Goal: Information Seeking & Learning: Learn about a topic

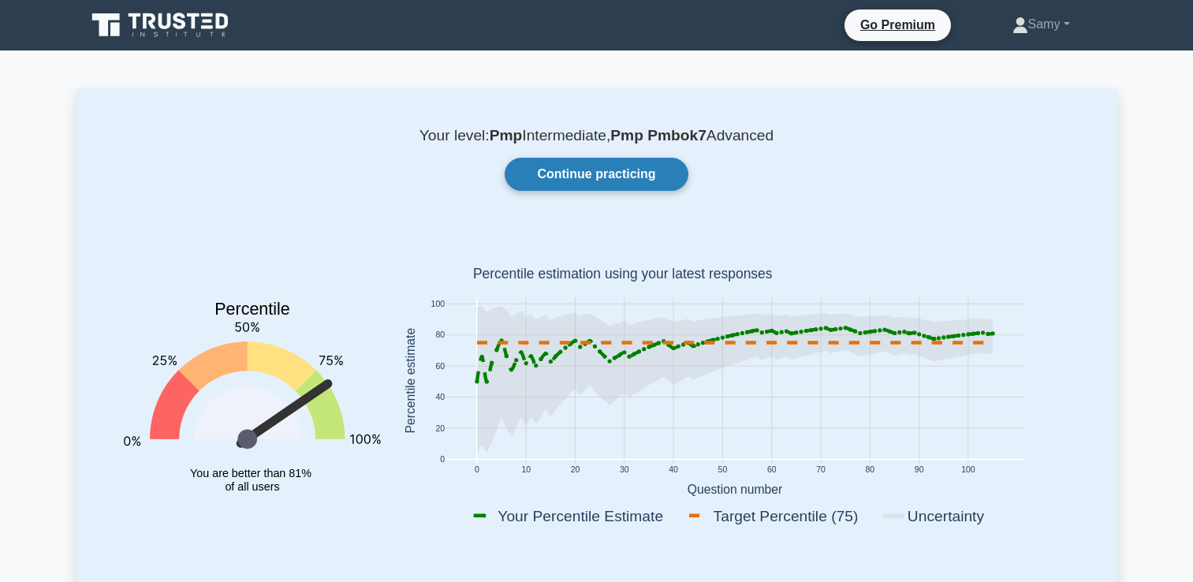
click at [643, 173] on link "Continue practicing" at bounding box center [596, 174] width 183 height 33
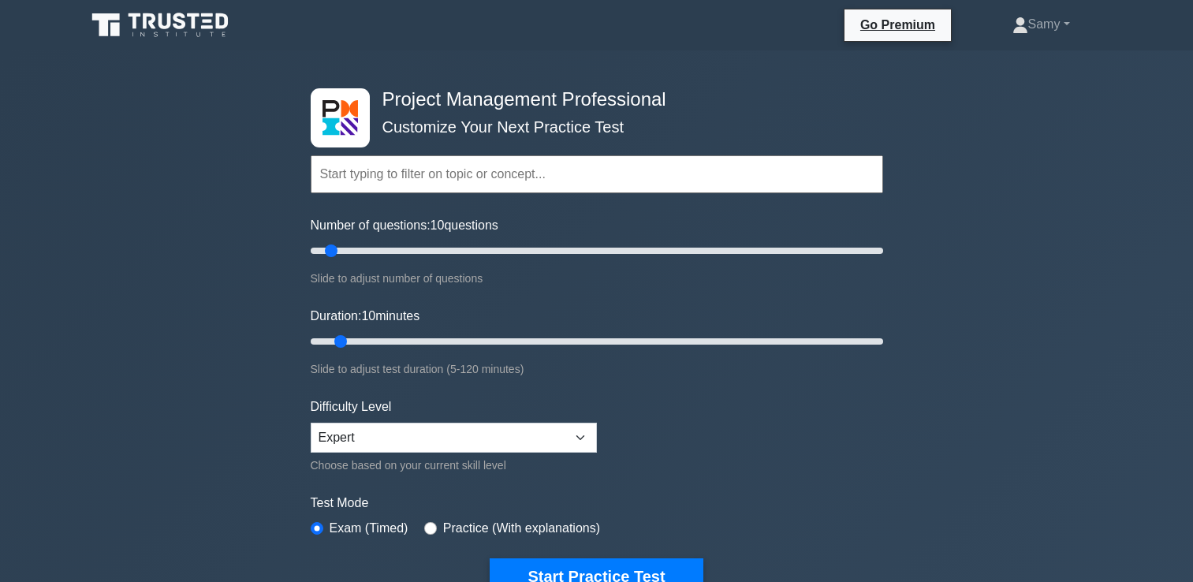
click at [1167, 153] on div "Project Management Professional Customize Your Next Practice Test Topics Scope …" at bounding box center [596, 546] width 1193 height 992
type input "5"
drag, startPoint x: 337, startPoint y: 338, endPoint x: 272, endPoint y: 345, distance: 65.8
click at [311, 345] on input "Duration: 5 minutes" at bounding box center [597, 341] width 572 height 19
click at [583, 572] on button "Start Practice Test" at bounding box center [596, 576] width 213 height 36
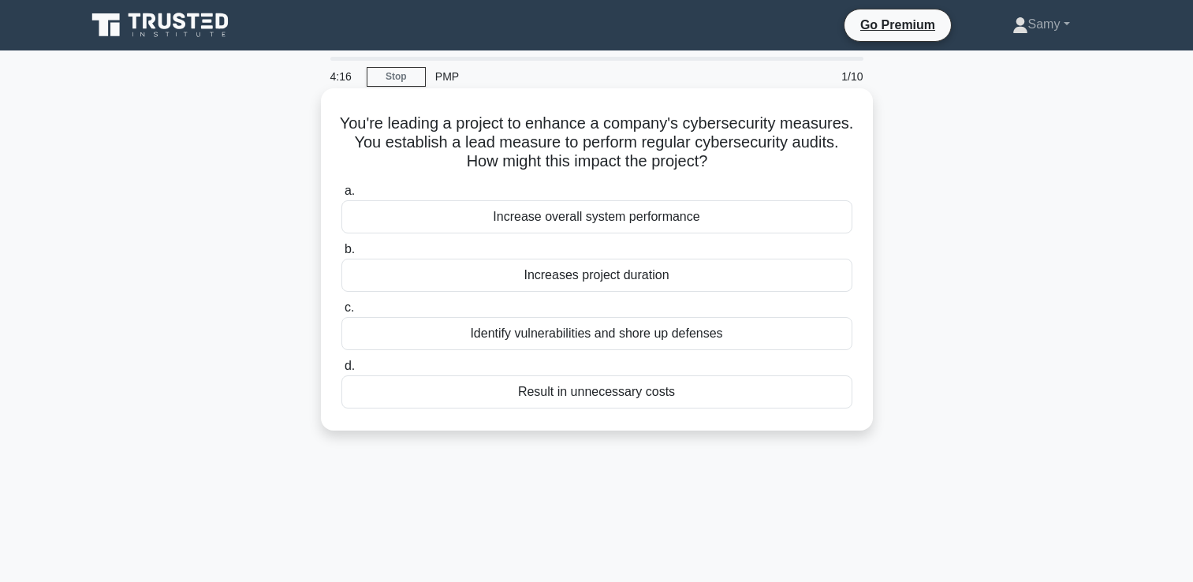
click at [624, 338] on div "Identify vulnerabilities and shore up defenses" at bounding box center [596, 333] width 511 height 33
click at [341, 313] on input "c. Identify vulnerabilities and shore up defenses" at bounding box center [341, 308] width 0 height 10
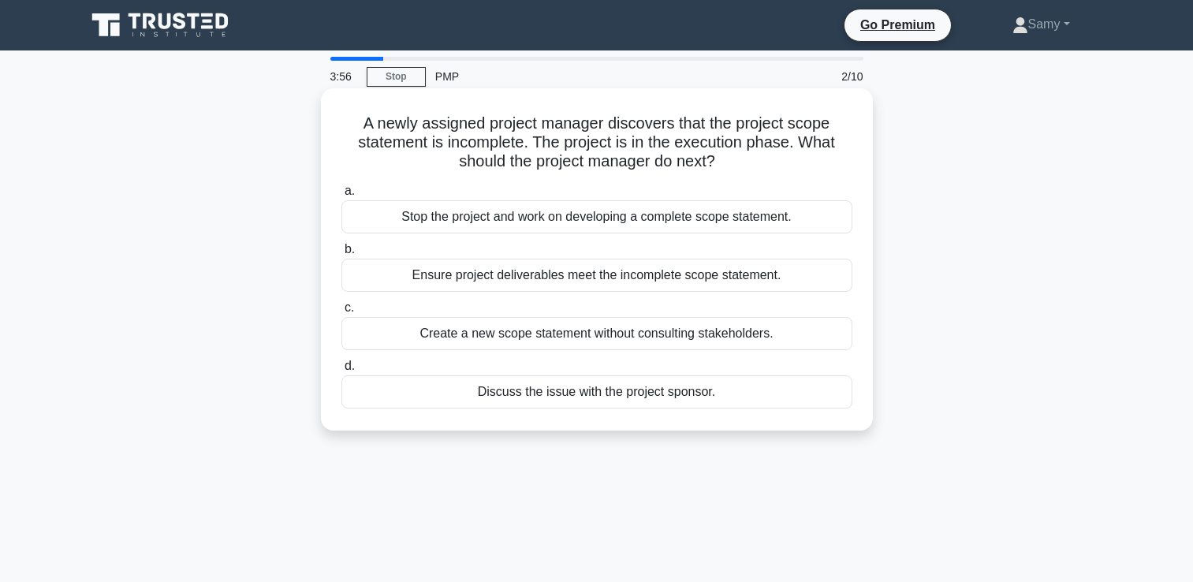
click at [593, 397] on div "Discuss the issue with the project sponsor." at bounding box center [596, 391] width 511 height 33
click at [341, 371] on input "d. Discuss the issue with the project sponsor." at bounding box center [341, 366] width 0 height 10
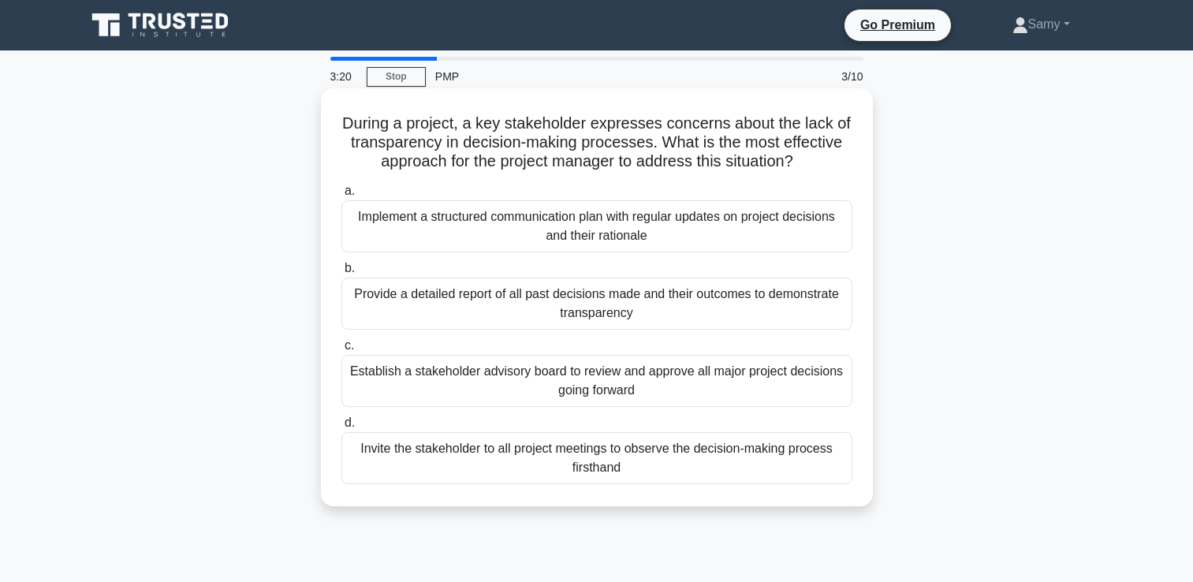
click at [710, 395] on div "Establish a stakeholder advisory board to review and approve all major project …" at bounding box center [596, 381] width 511 height 52
click at [341, 351] on input "c. Establish a stakeholder advisory board to review and approve all major proje…" at bounding box center [341, 346] width 0 height 10
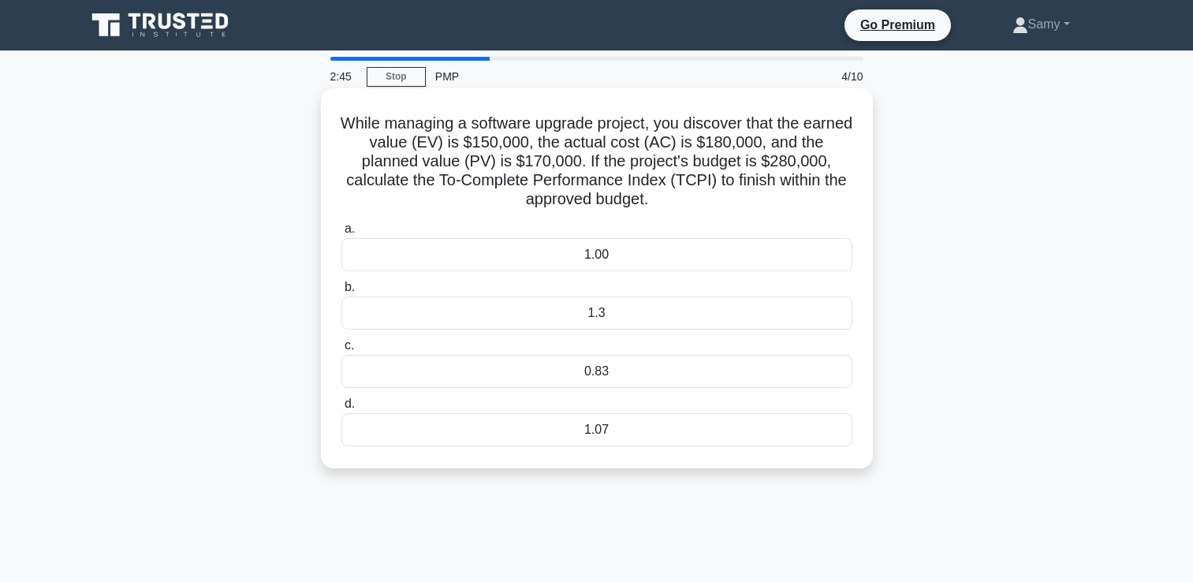
click at [759, 307] on div "1.3" at bounding box center [596, 312] width 511 height 33
click at [341, 292] on input "b. 1.3" at bounding box center [341, 287] width 0 height 10
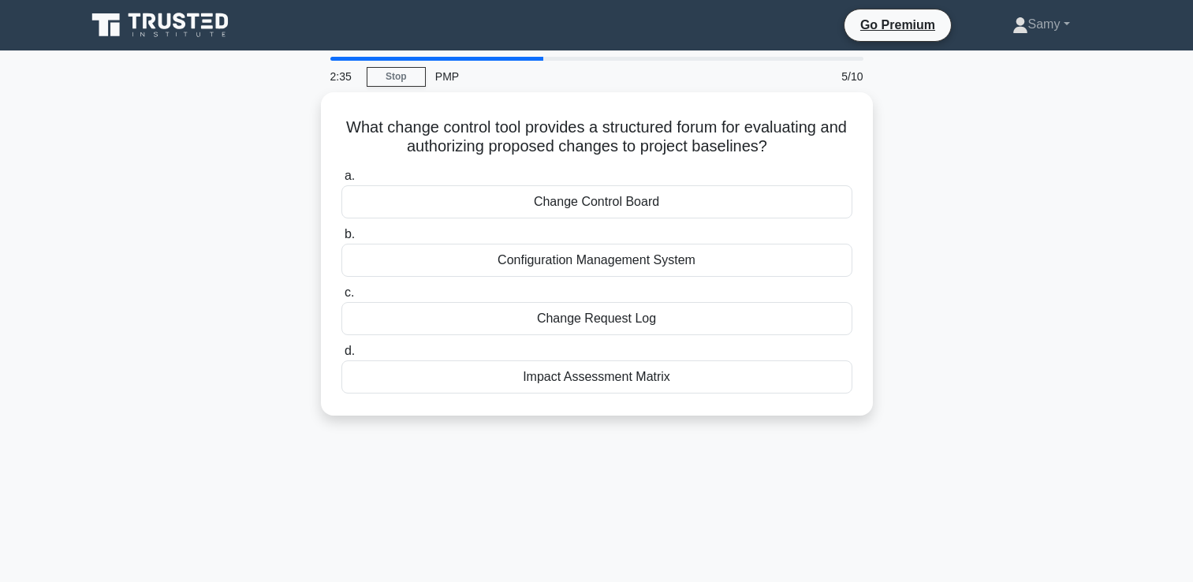
click at [1053, 134] on div "What change control tool provides a structured forum for evaluating and authori…" at bounding box center [596, 263] width 1041 height 342
click at [1061, 130] on div "What change control tool provides a structured forum for evaluating and authori…" at bounding box center [596, 263] width 1041 height 342
click at [1060, 131] on div "What change control tool provides a structured forum for evaluating and authori…" at bounding box center [596, 263] width 1041 height 342
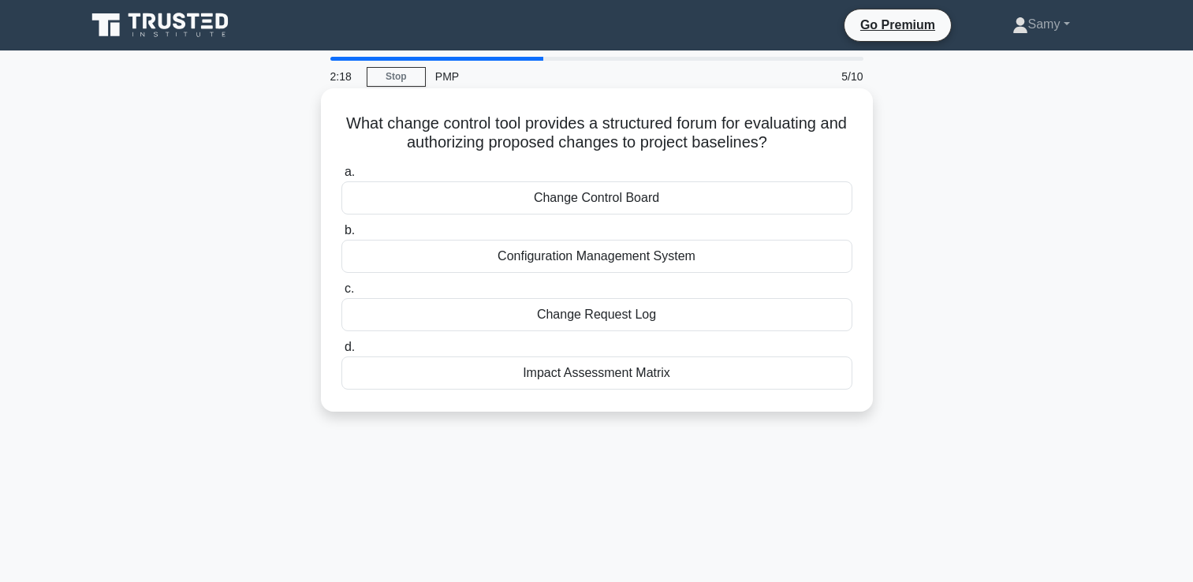
click at [636, 327] on div "Change Request Log" at bounding box center [596, 314] width 511 height 33
click at [341, 294] on input "c. Change Request Log" at bounding box center [341, 289] width 0 height 10
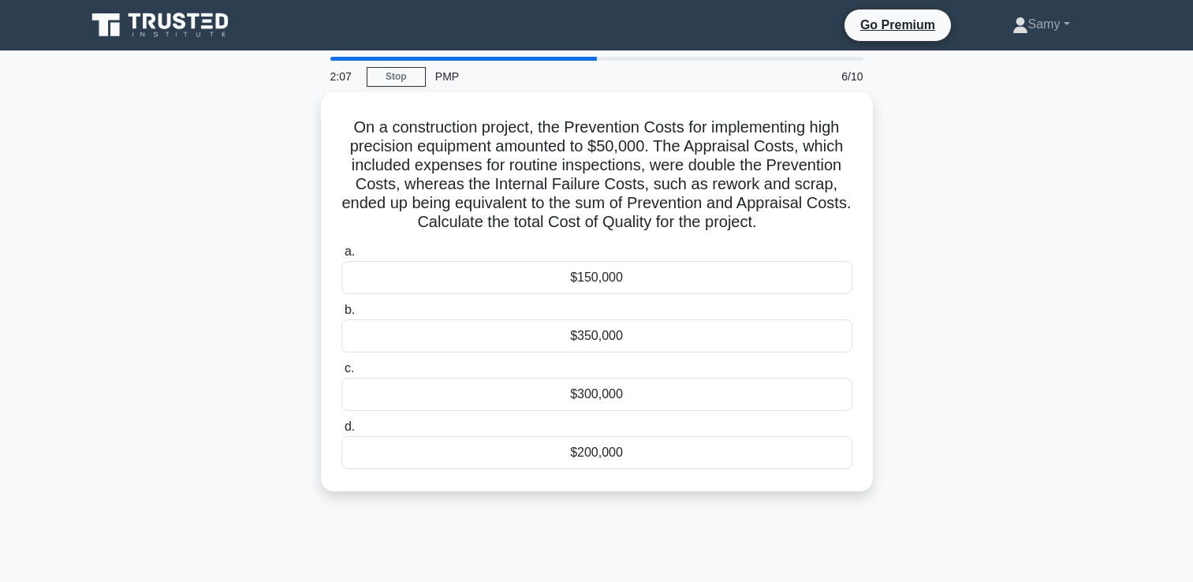
click at [1041, 294] on div "On a construction project, the Prevention Costs for implementing high precision…" at bounding box center [596, 301] width 1041 height 418
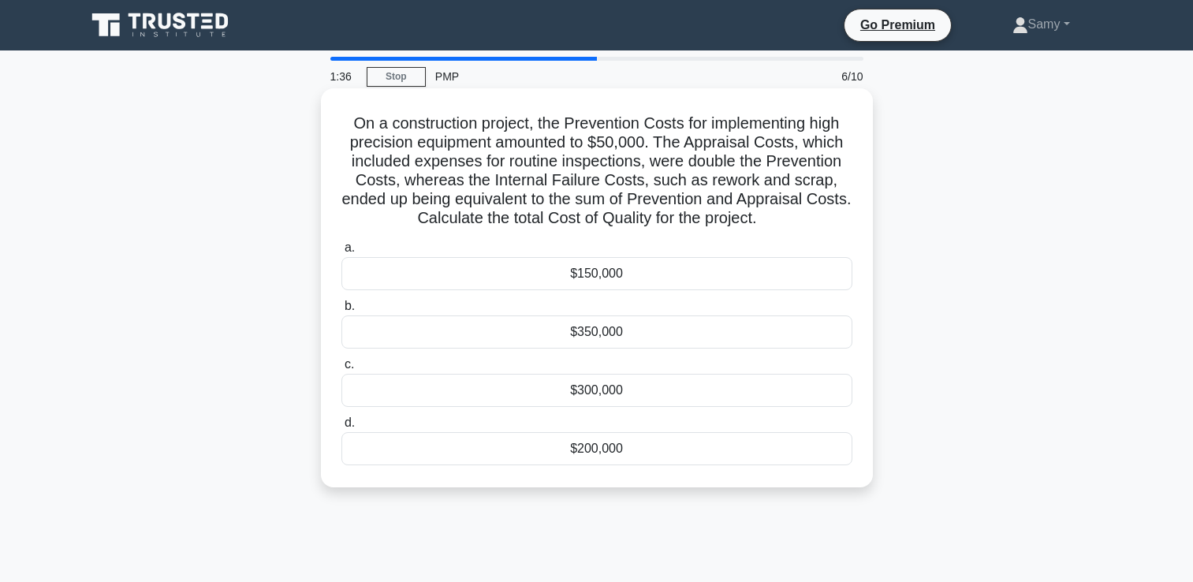
click at [768, 465] on div "$200,000" at bounding box center [596, 448] width 511 height 33
click at [341, 428] on input "d. $200,000" at bounding box center [341, 423] width 0 height 10
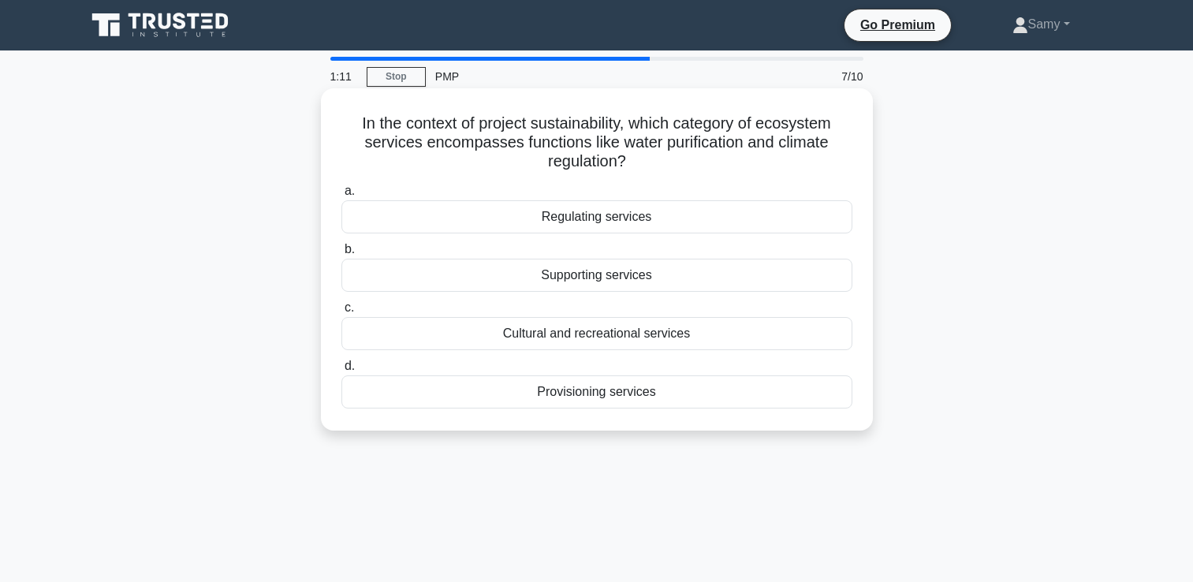
click at [769, 394] on div "Provisioning services" at bounding box center [596, 391] width 511 height 33
click at [341, 371] on input "d. Provisioning services" at bounding box center [341, 366] width 0 height 10
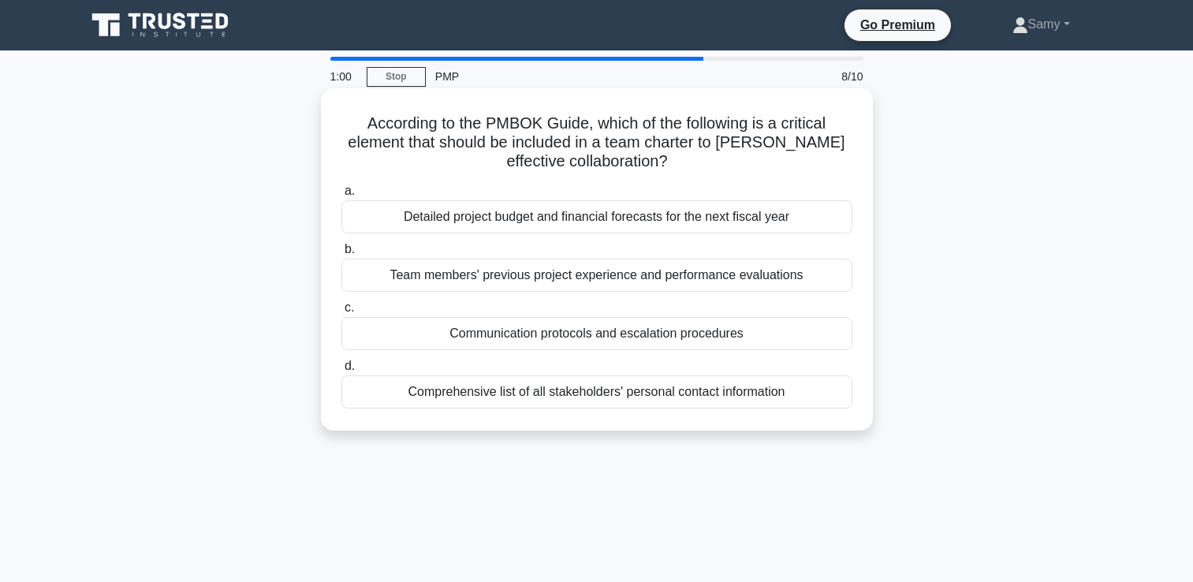
click at [823, 341] on div "Communication protocols and escalation procedures" at bounding box center [596, 333] width 511 height 33
click at [341, 313] on input "c. Communication protocols and escalation procedures" at bounding box center [341, 308] width 0 height 10
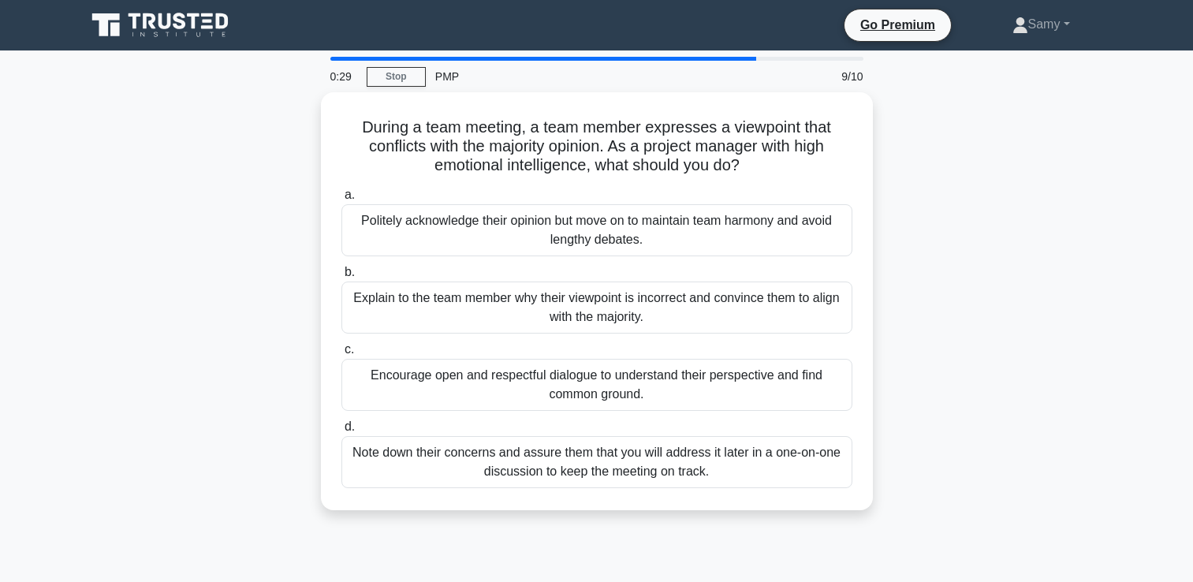
drag, startPoint x: 1094, startPoint y: 337, endPoint x: 1069, endPoint y: 341, distance: 25.5
click at [1069, 339] on div "During a team meeting, a team member expresses a viewpoint that conflicts with …" at bounding box center [596, 310] width 1041 height 437
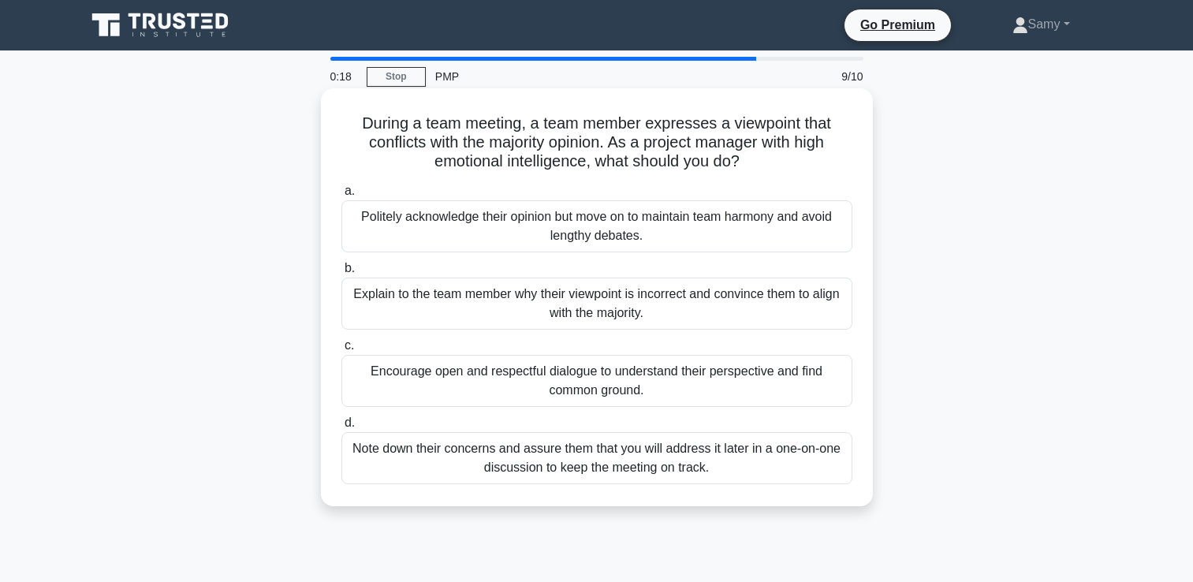
click at [711, 242] on div "Politely acknowledge their opinion but move on to maintain team harmony and avo…" at bounding box center [596, 226] width 511 height 52
click at [341, 196] on input "a. Politely acknowledge their opinion but move on to maintain team harmony and …" at bounding box center [341, 191] width 0 height 10
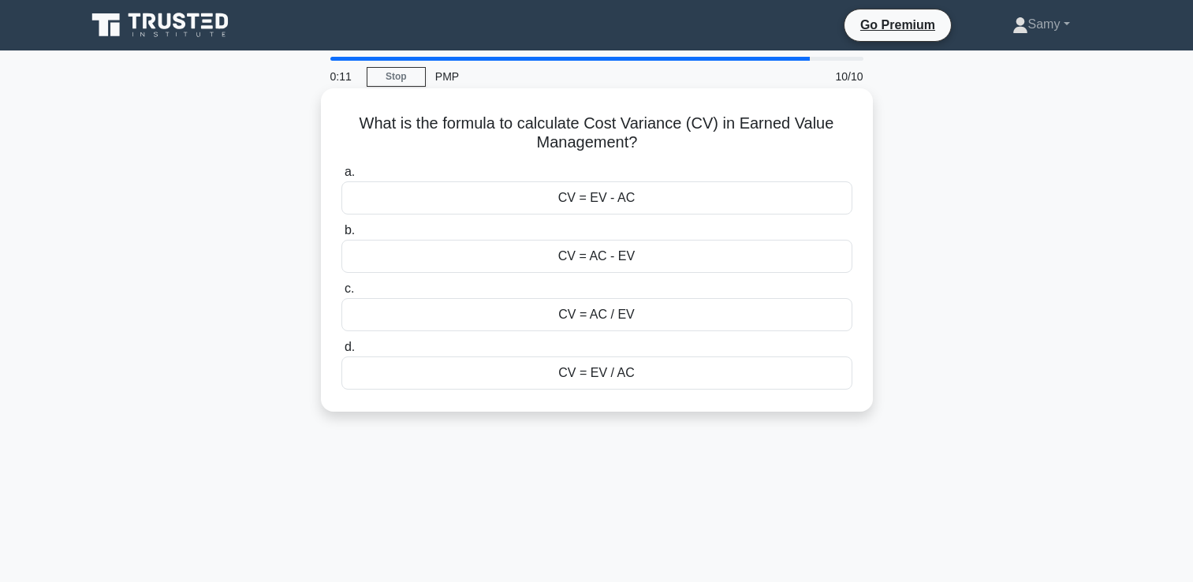
click at [650, 192] on div "CV = EV - AC" at bounding box center [596, 197] width 511 height 33
click at [341, 177] on input "a. CV = EV - AC" at bounding box center [341, 172] width 0 height 10
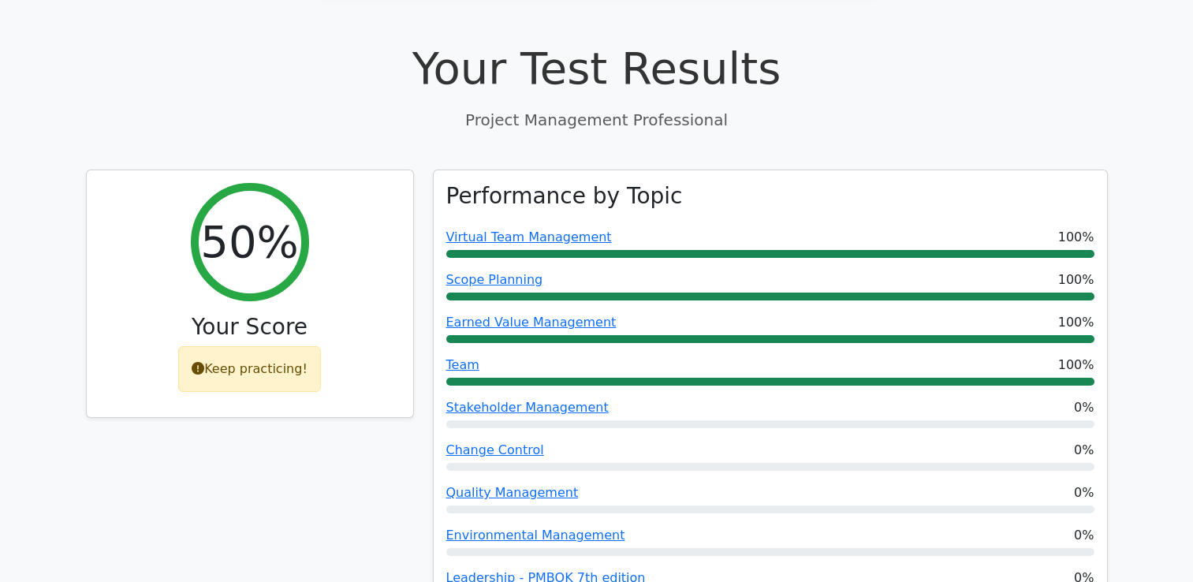
scroll to position [1083, 0]
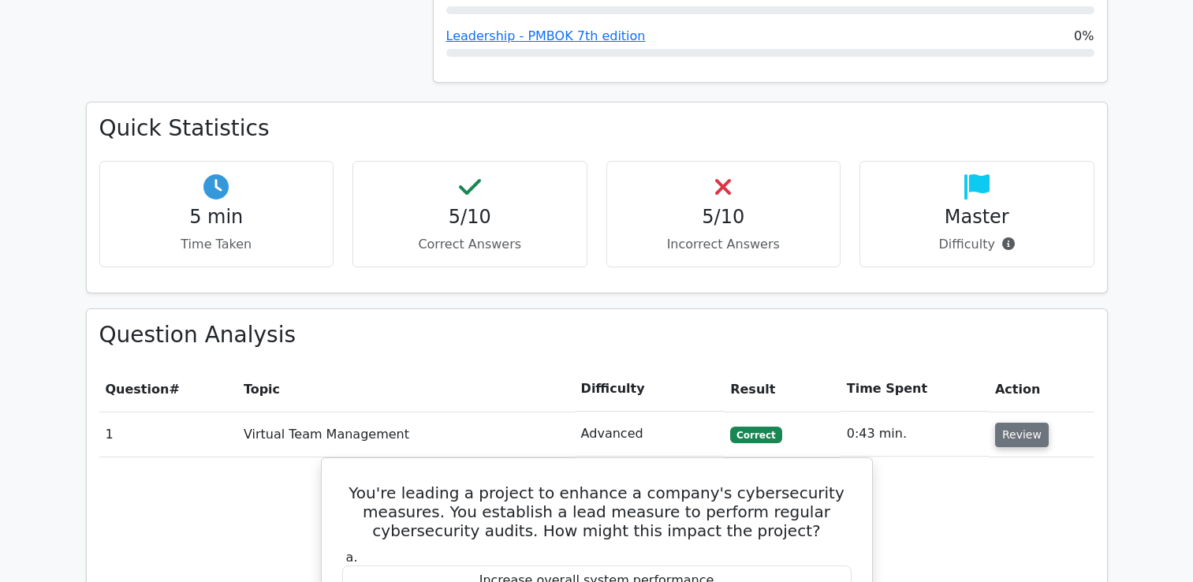
click at [1007, 434] on button "Review" at bounding box center [1022, 435] width 54 height 24
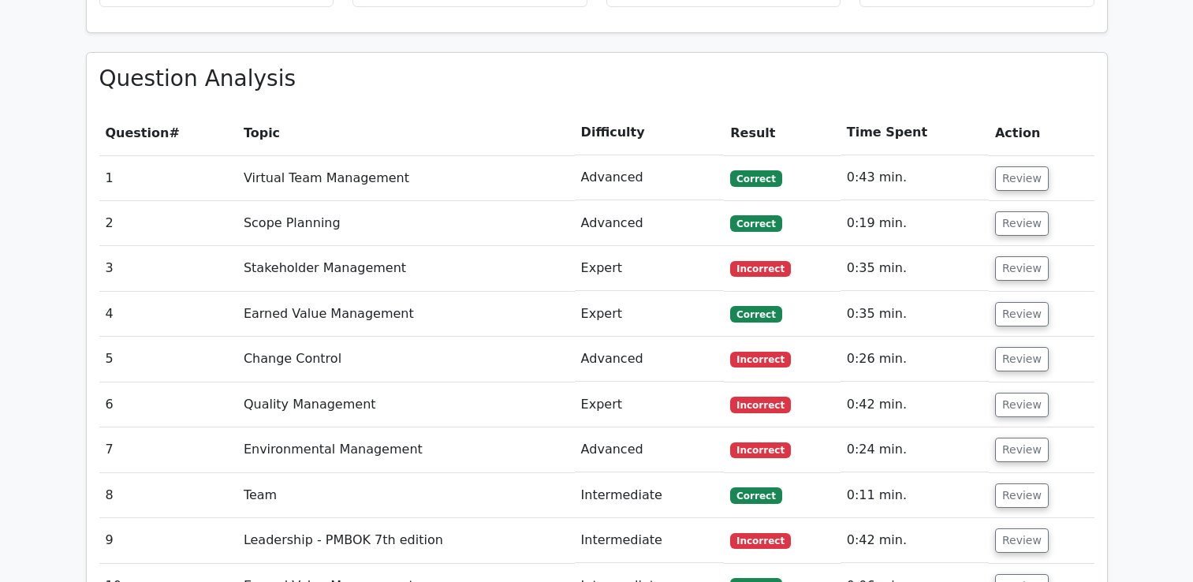
scroll to position [1347, 0]
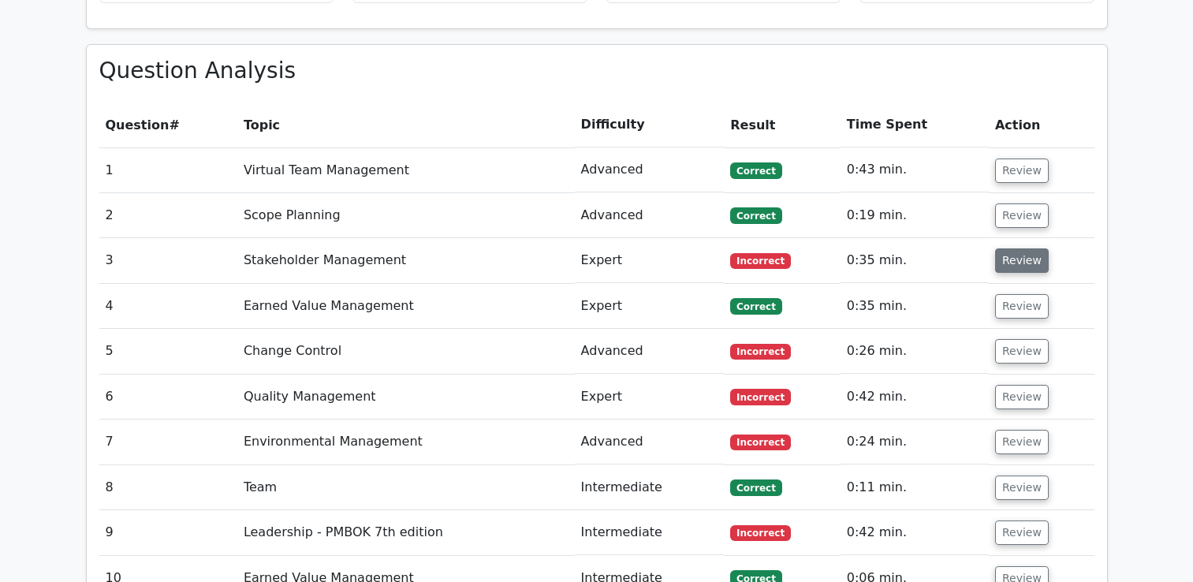
click at [1008, 269] on button "Review" at bounding box center [1022, 260] width 54 height 24
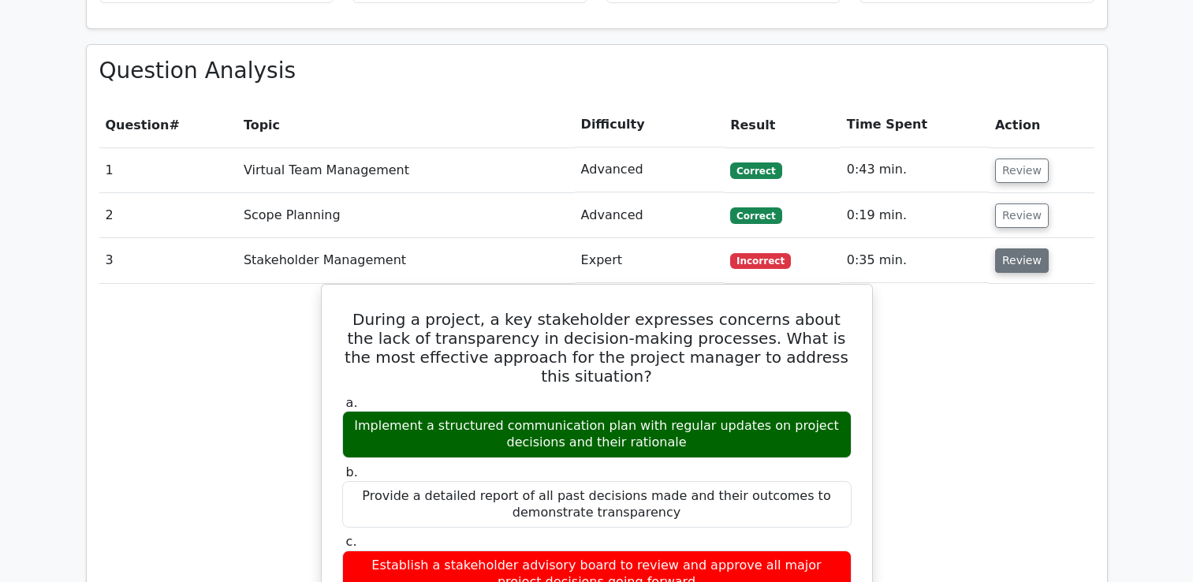
click at [1008, 269] on button "Review" at bounding box center [1022, 260] width 54 height 24
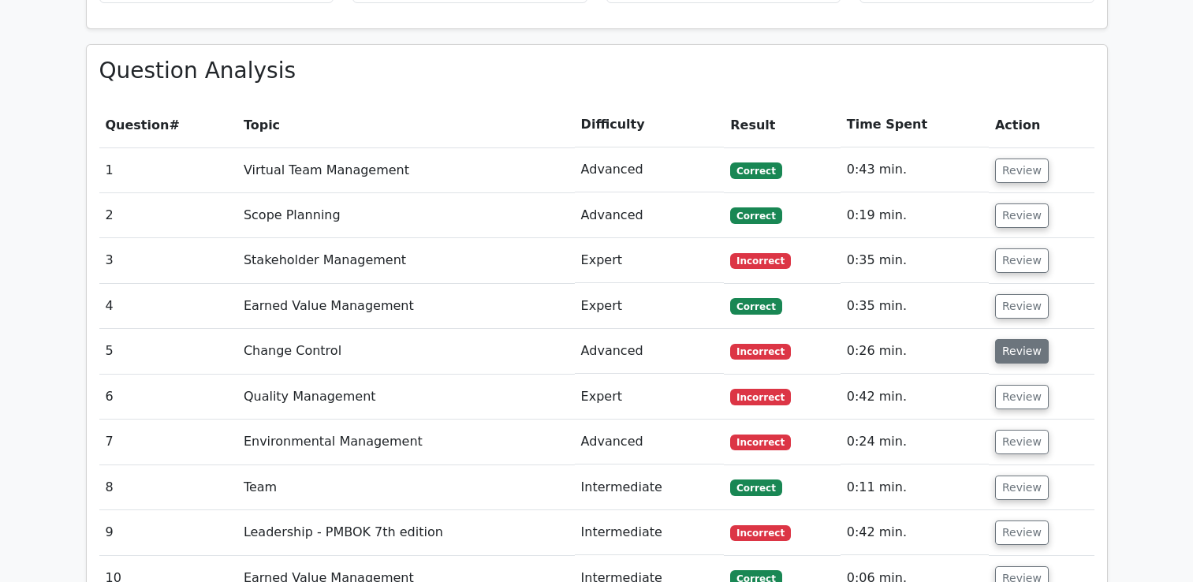
click at [1030, 352] on button "Review" at bounding box center [1022, 351] width 54 height 24
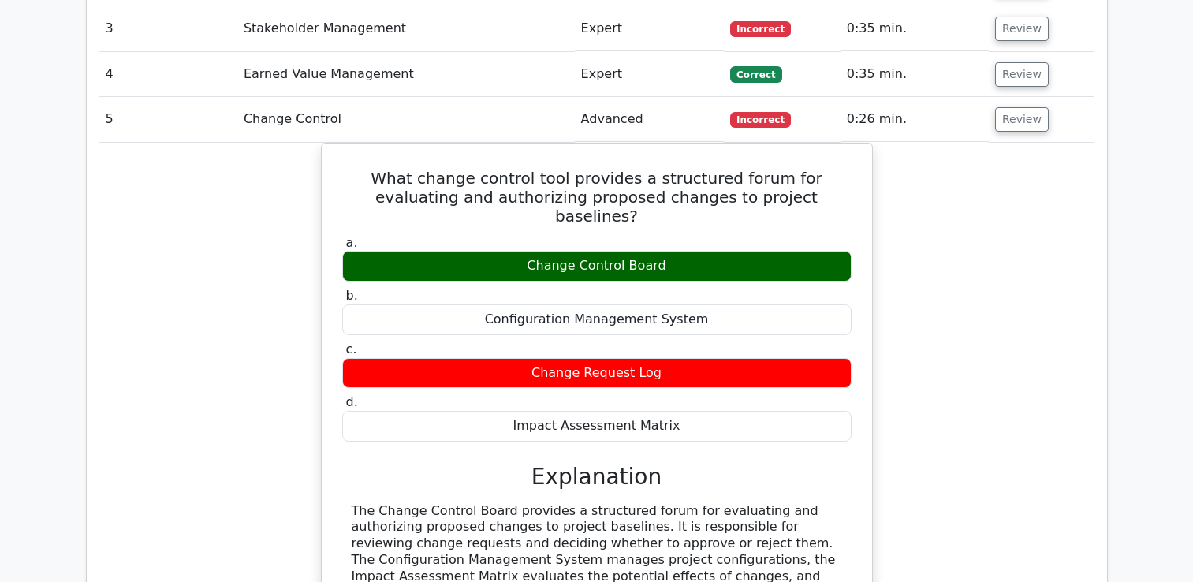
scroll to position [1591, 0]
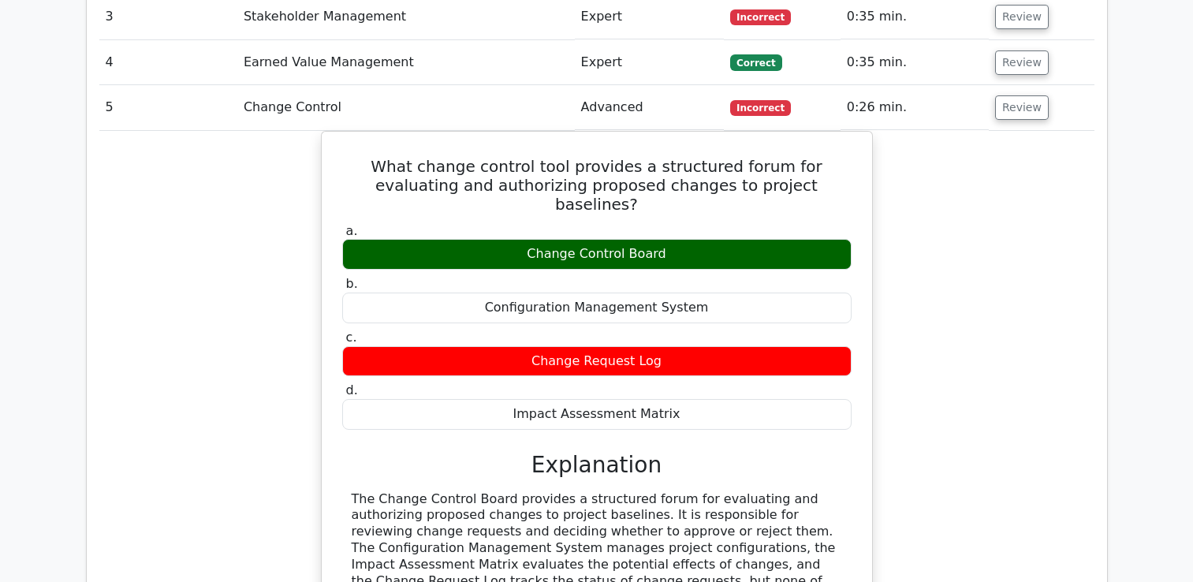
click at [1004, 166] on div "What change control tool provides a structured forum for evaluating and authori…" at bounding box center [596, 427] width 995 height 592
click at [1027, 99] on button "Review" at bounding box center [1022, 107] width 54 height 24
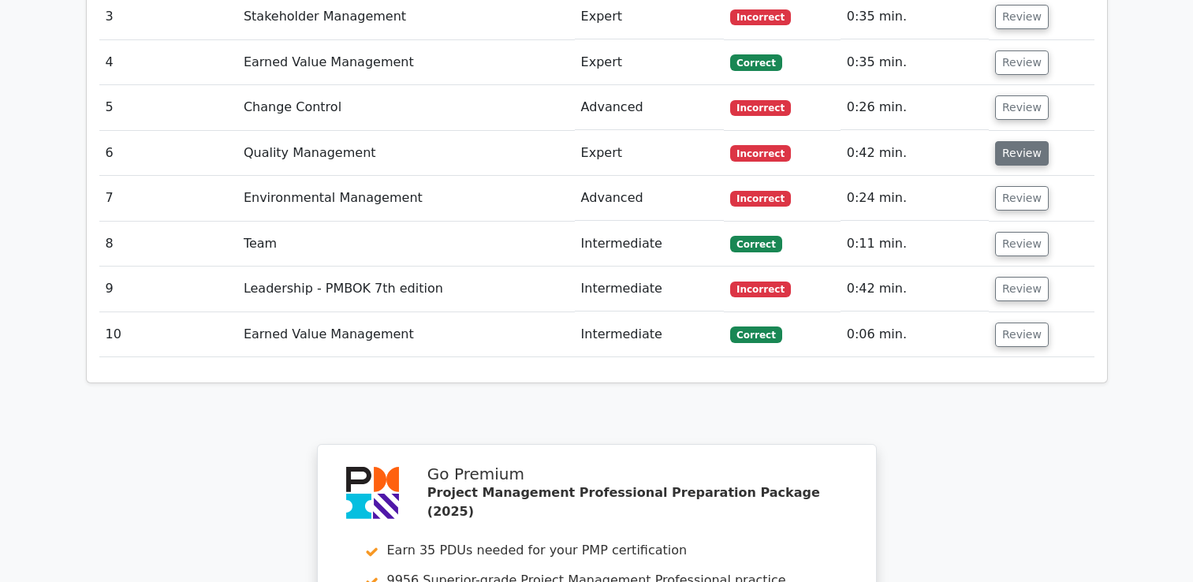
click at [1008, 151] on button "Review" at bounding box center [1022, 153] width 54 height 24
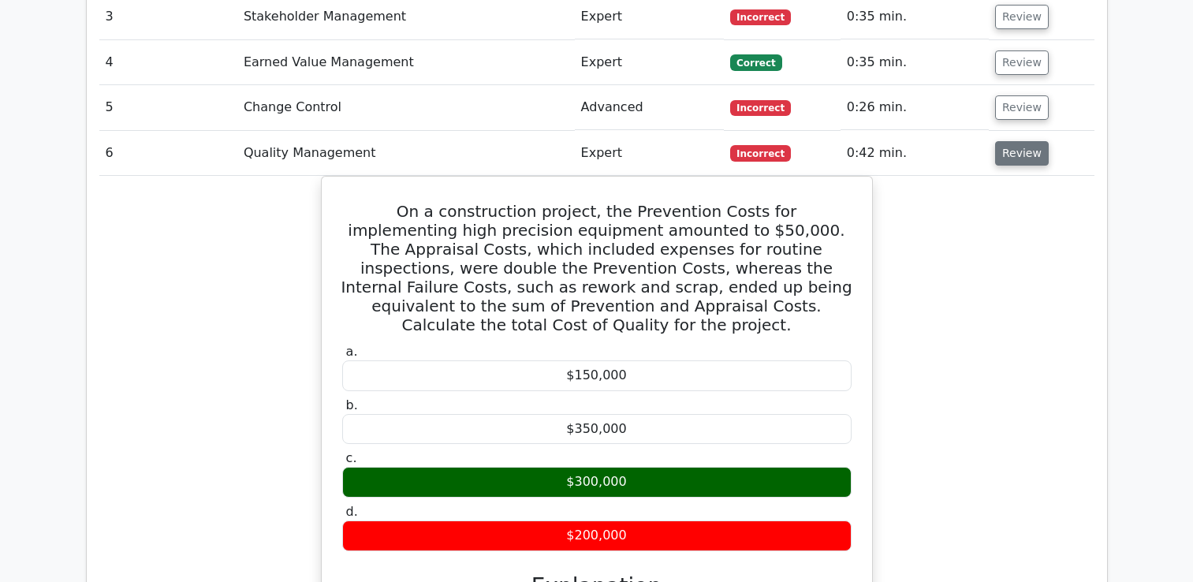
click at [1005, 152] on button "Review" at bounding box center [1022, 153] width 54 height 24
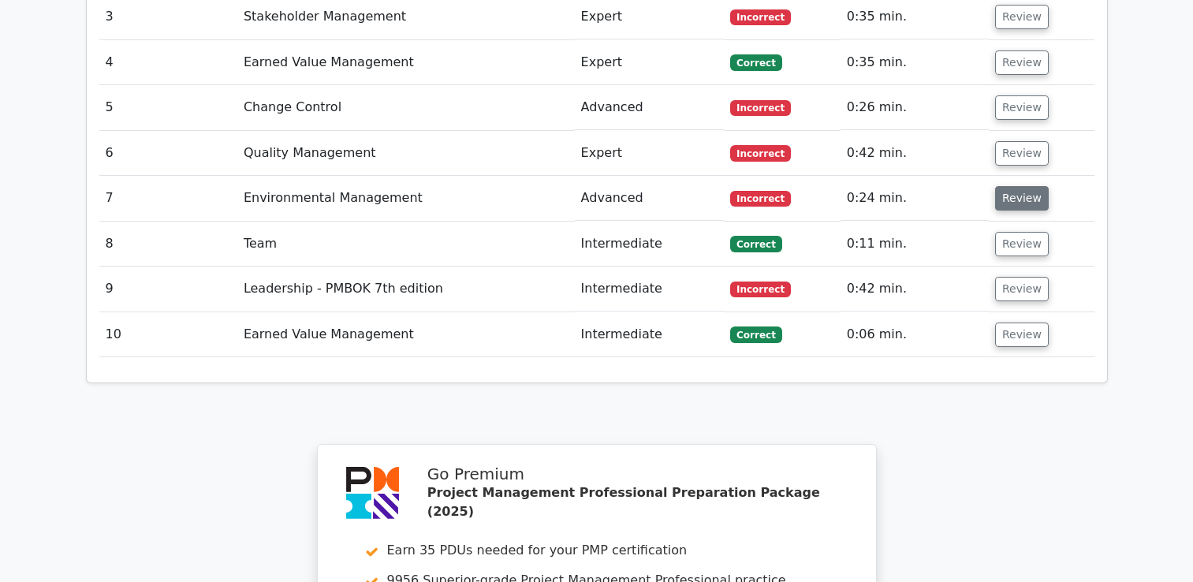
click at [1008, 200] on button "Review" at bounding box center [1022, 198] width 54 height 24
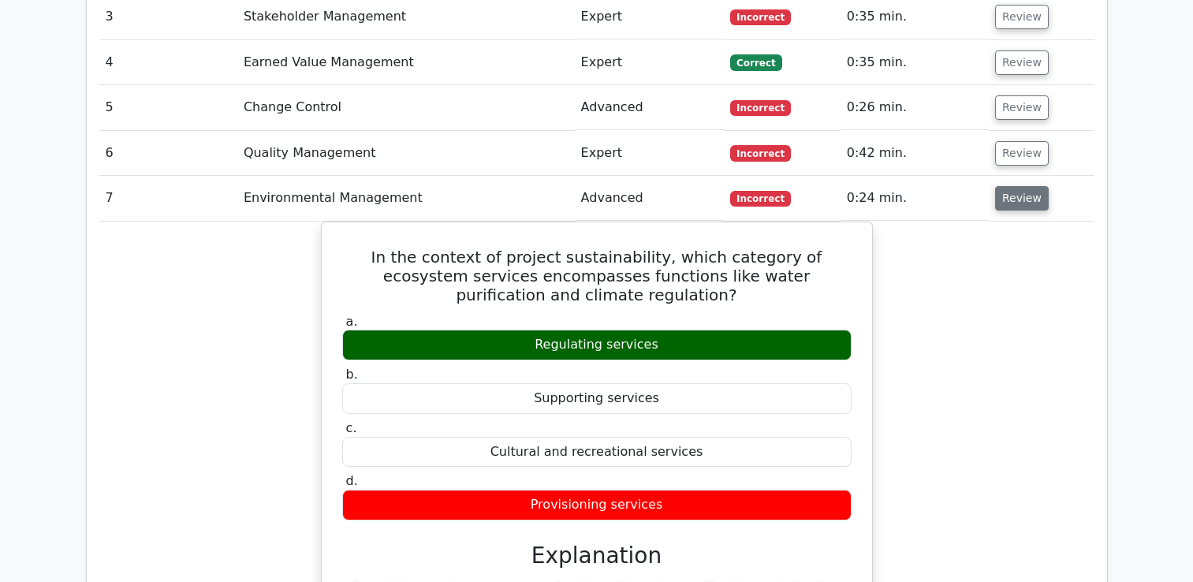
click at [1019, 195] on button "Review" at bounding box center [1022, 198] width 54 height 24
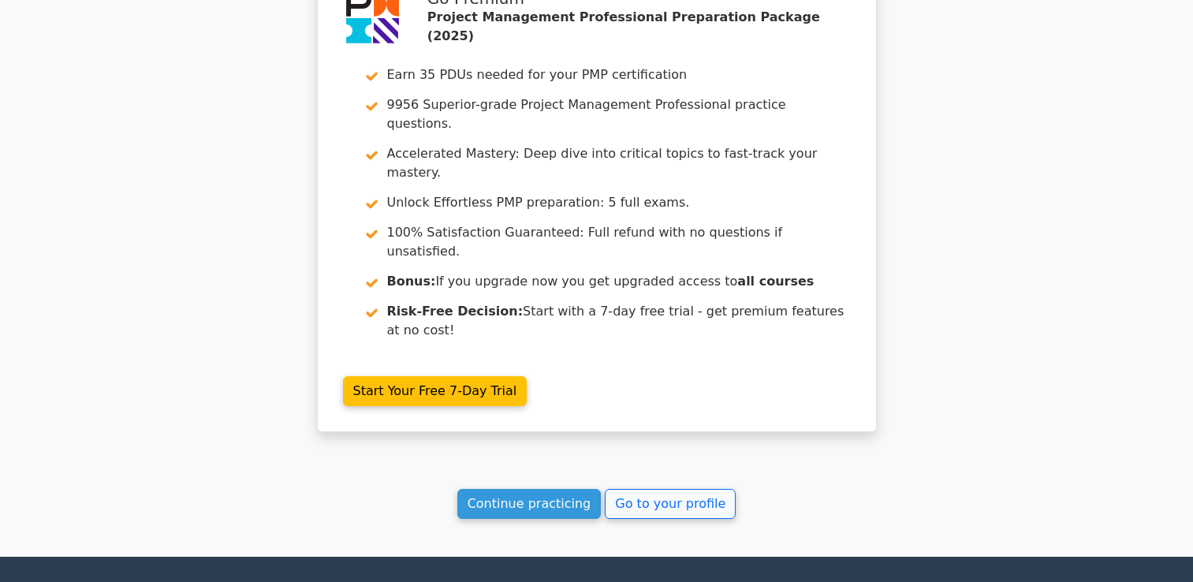
scroll to position [2227, 0]
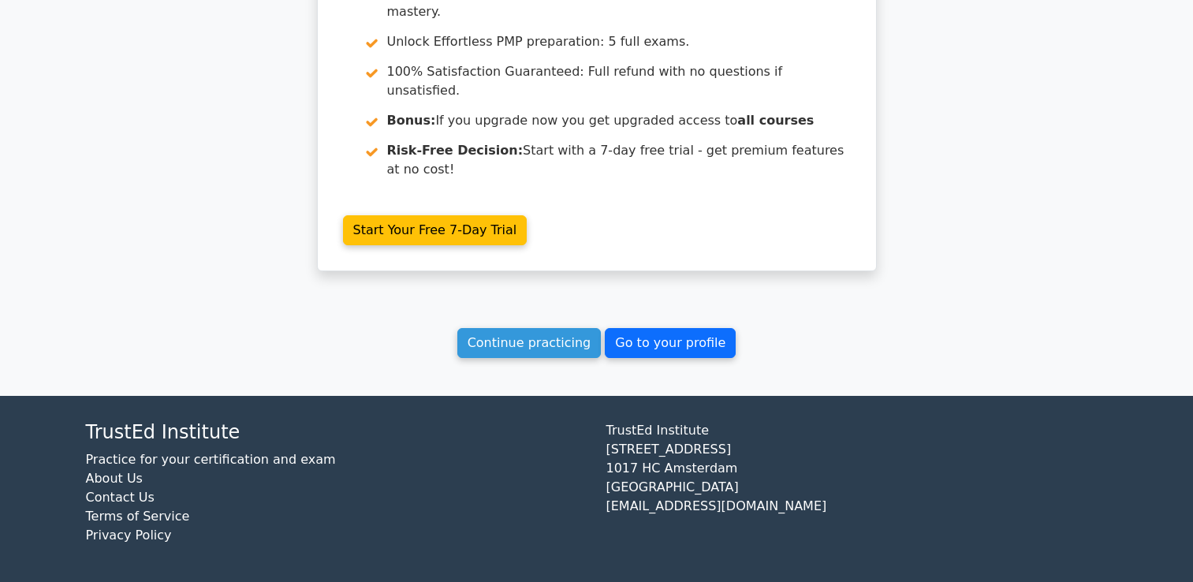
click at [659, 352] on link "Go to your profile" at bounding box center [670, 343] width 131 height 30
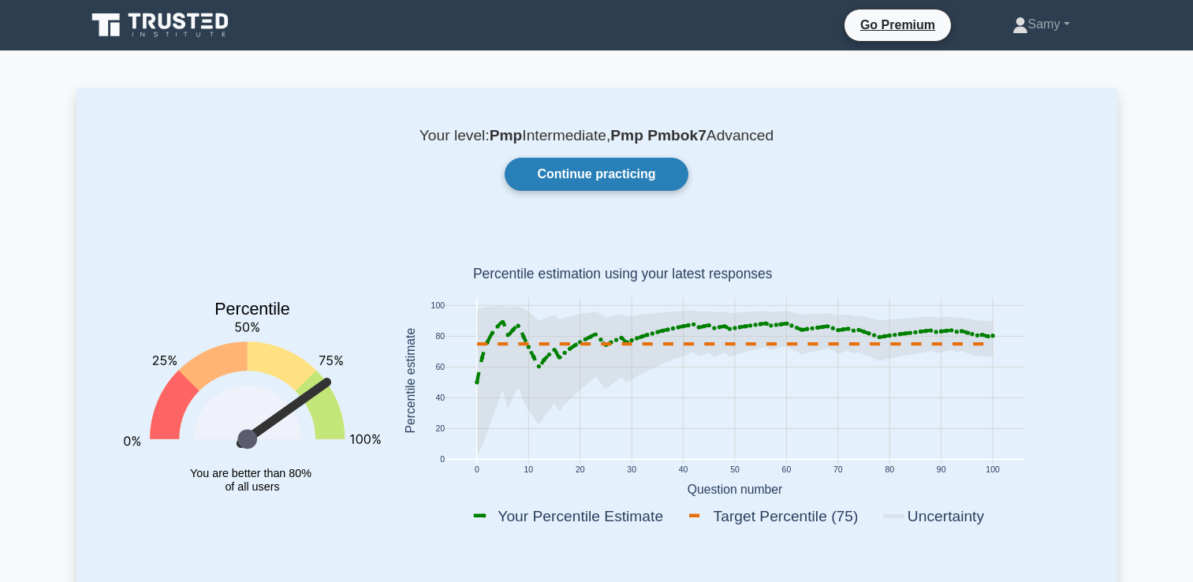
click at [646, 179] on link "Continue practicing" at bounding box center [596, 174] width 183 height 33
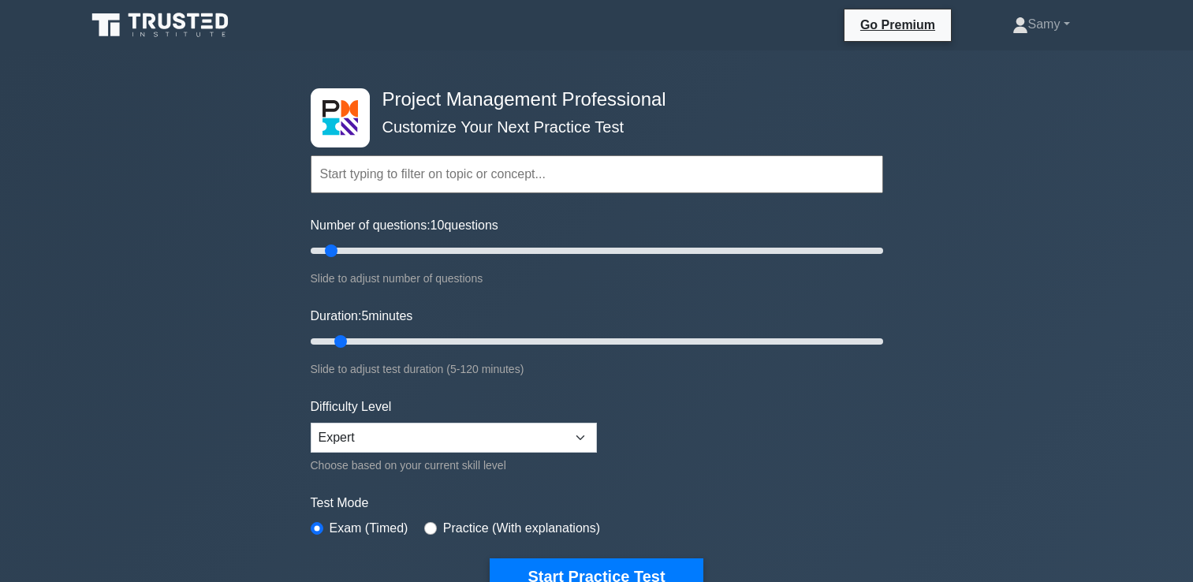
type input "5"
drag, startPoint x: 344, startPoint y: 350, endPoint x: 300, endPoint y: 338, distance: 45.7
click at [311, 338] on input "Duration: 5 minutes" at bounding box center [597, 341] width 572 height 19
click at [531, 558] on button "Start Practice Test" at bounding box center [596, 576] width 213 height 36
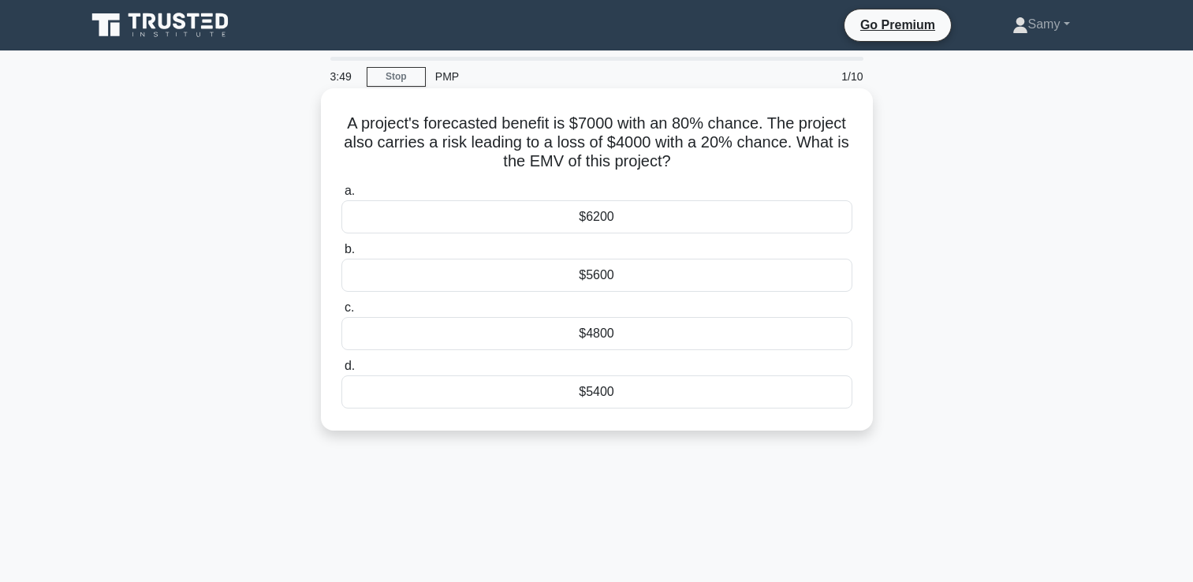
click at [640, 403] on div "$5400" at bounding box center [596, 391] width 511 height 33
click at [341, 371] on input "d. $5400" at bounding box center [341, 366] width 0 height 10
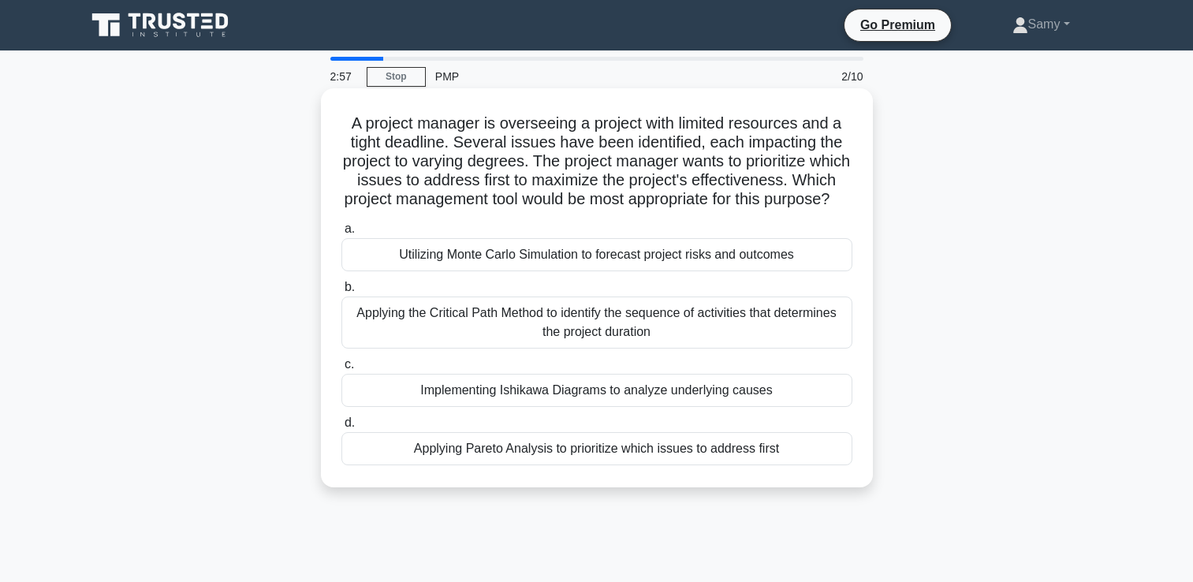
click at [762, 404] on div "Implementing Ishikawa Diagrams to analyze underlying causes" at bounding box center [596, 390] width 511 height 33
click at [341, 370] on input "c. Implementing Ishikawa Diagrams to analyze underlying causes" at bounding box center [341, 365] width 0 height 10
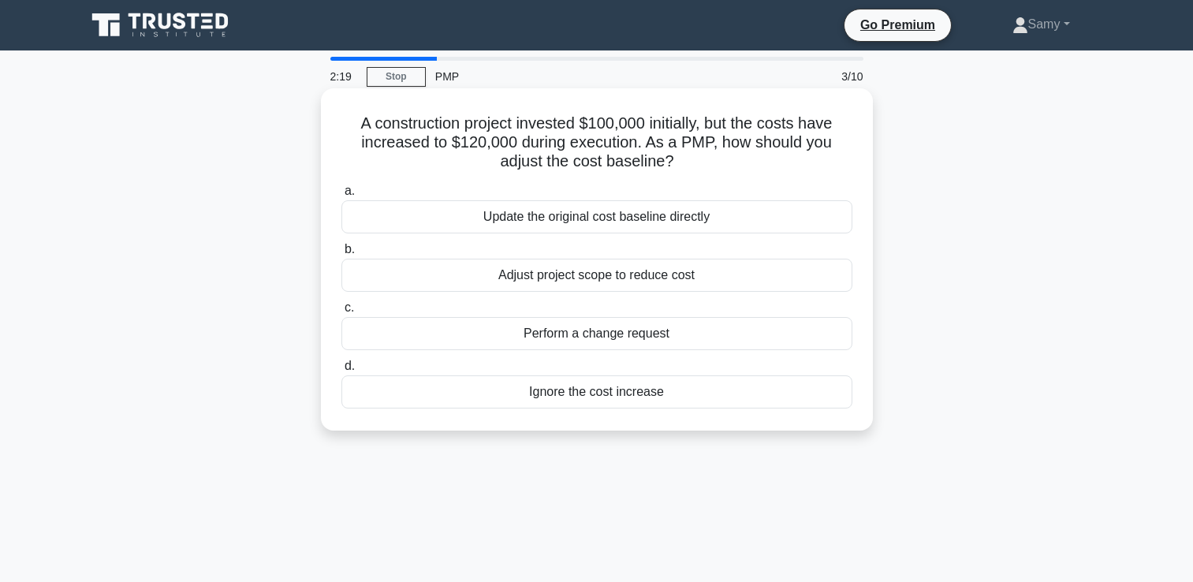
click at [799, 339] on div "Perform a change request" at bounding box center [596, 333] width 511 height 33
click at [341, 313] on input "c. Perform a change request" at bounding box center [341, 308] width 0 height 10
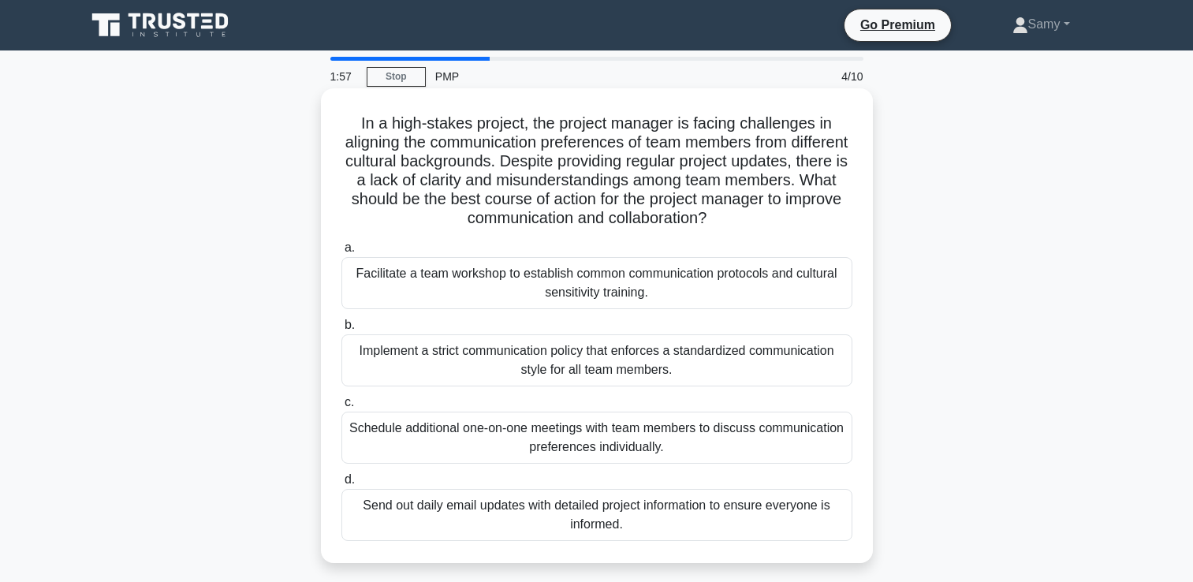
click at [661, 277] on div "Facilitate a team workshop to establish common communication protocols and cult…" at bounding box center [596, 283] width 511 height 52
click at [341, 253] on input "a. Facilitate a team workshop to establish common communication protocols and c…" at bounding box center [341, 248] width 0 height 10
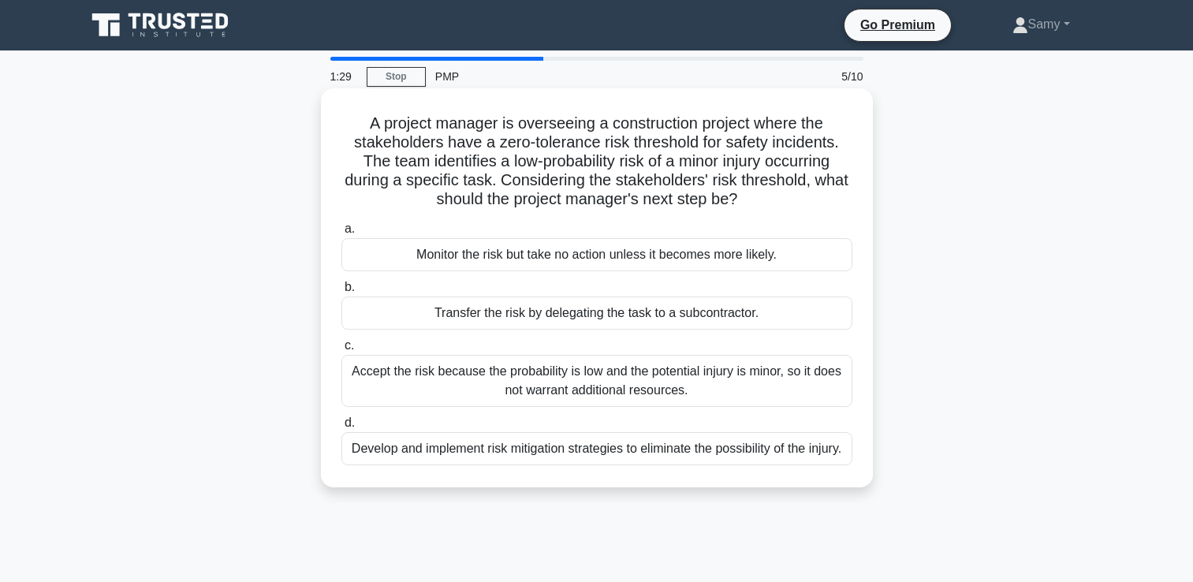
click at [684, 322] on div "Transfer the risk by delegating the task to a subcontractor." at bounding box center [596, 312] width 511 height 33
click at [341, 292] on input "b. Transfer the risk by delegating the task to a subcontractor." at bounding box center [341, 287] width 0 height 10
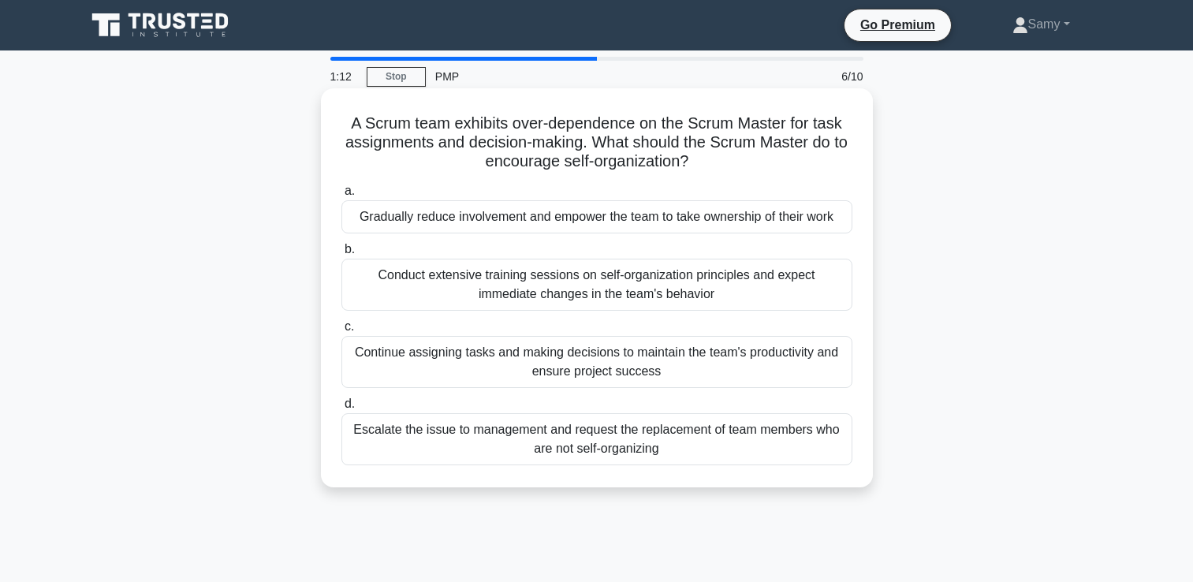
click at [788, 216] on div "Gradually reduce involvement and empower the team to take ownership of their wo…" at bounding box center [596, 216] width 511 height 33
click at [341, 196] on input "a. Gradually reduce involvement and empower the team to take ownership of their…" at bounding box center [341, 191] width 0 height 10
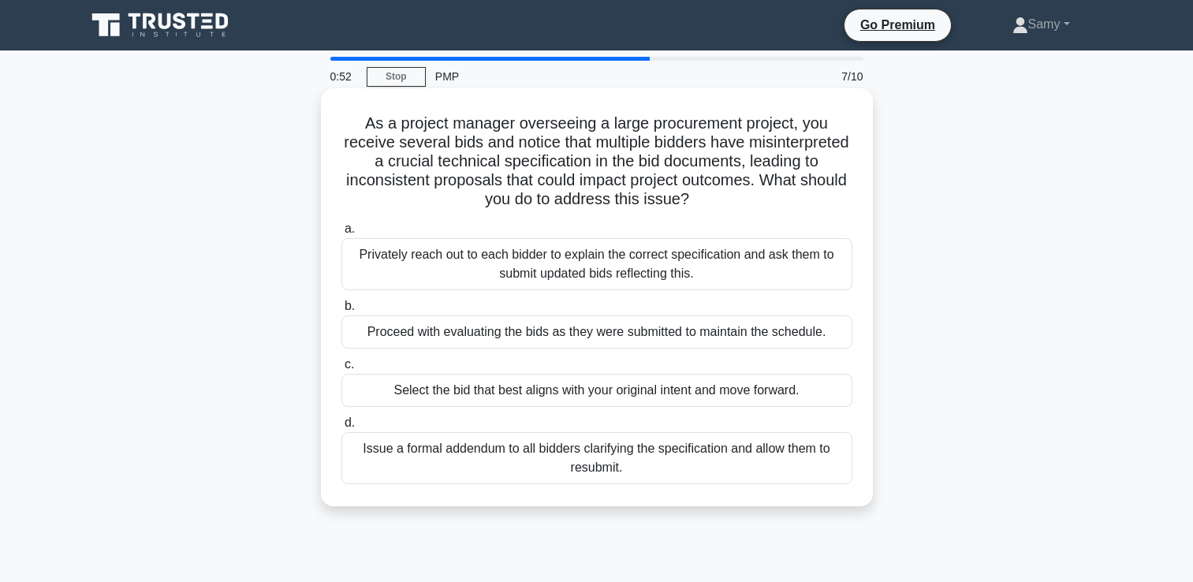
click at [681, 458] on div "Issue a formal addendum to all bidders clarifying the specification and allow t…" at bounding box center [596, 458] width 511 height 52
click at [341, 428] on input "d. Issue a formal addendum to all bidders clarifying the specification and allo…" at bounding box center [341, 423] width 0 height 10
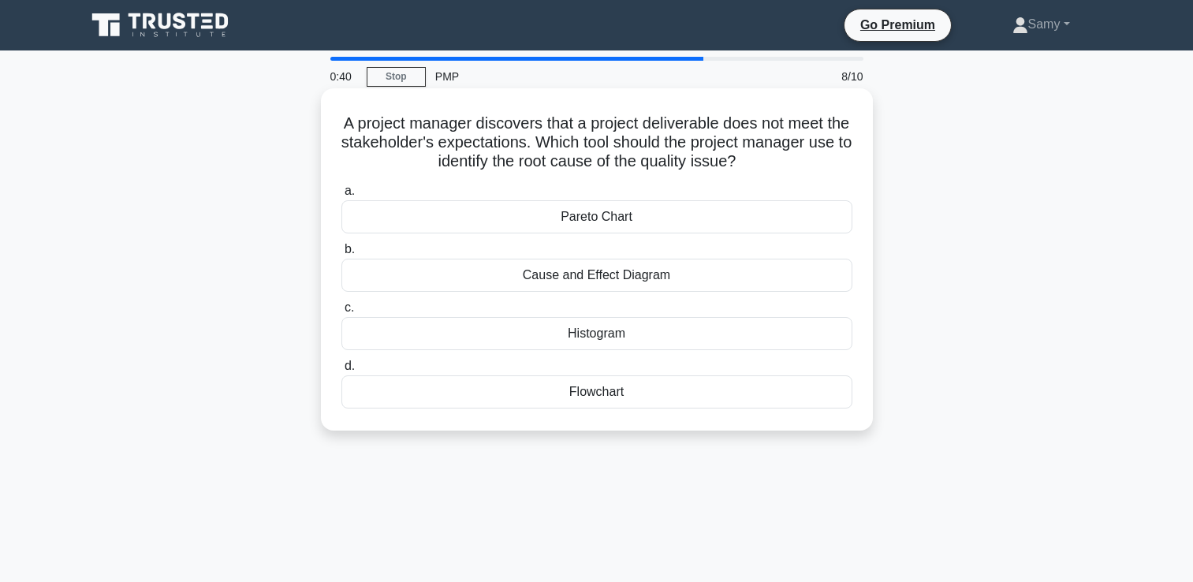
click at [743, 280] on div "Cause and Effect Diagram" at bounding box center [596, 275] width 511 height 33
click at [341, 255] on input "b. Cause and Effect Diagram" at bounding box center [341, 249] width 0 height 10
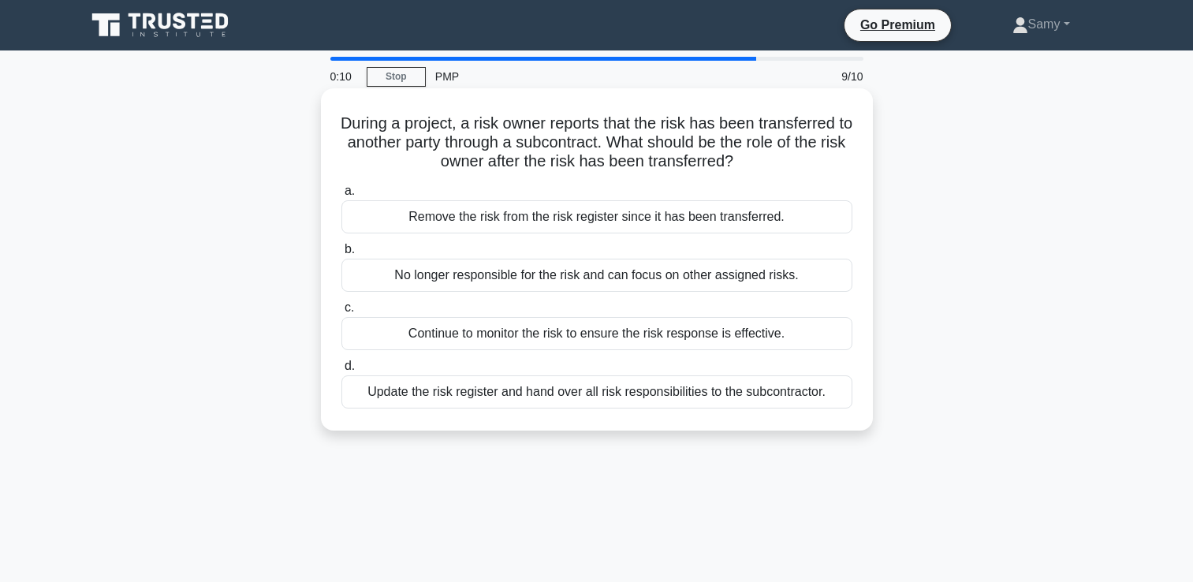
click at [738, 340] on div "Continue to monitor the risk to ensure the risk response is effective." at bounding box center [596, 333] width 511 height 33
click at [341, 313] on input "c. Continue to monitor the risk to ensure the risk response is effective." at bounding box center [341, 308] width 0 height 10
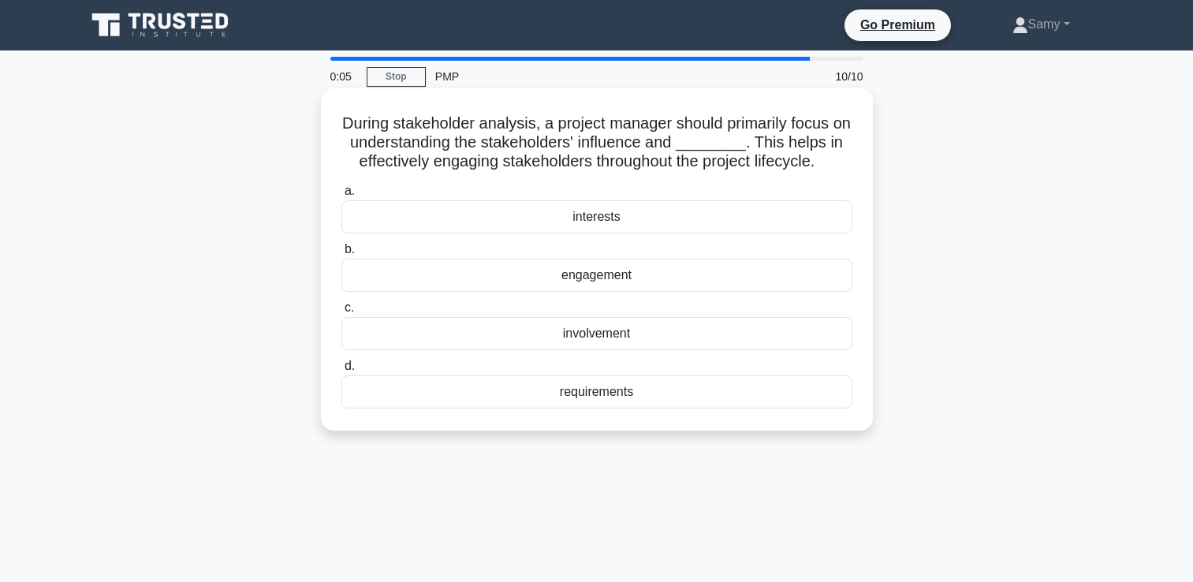
click at [673, 292] on div "engagement" at bounding box center [596, 275] width 511 height 33
click at [341, 255] on input "b. engagement" at bounding box center [341, 249] width 0 height 10
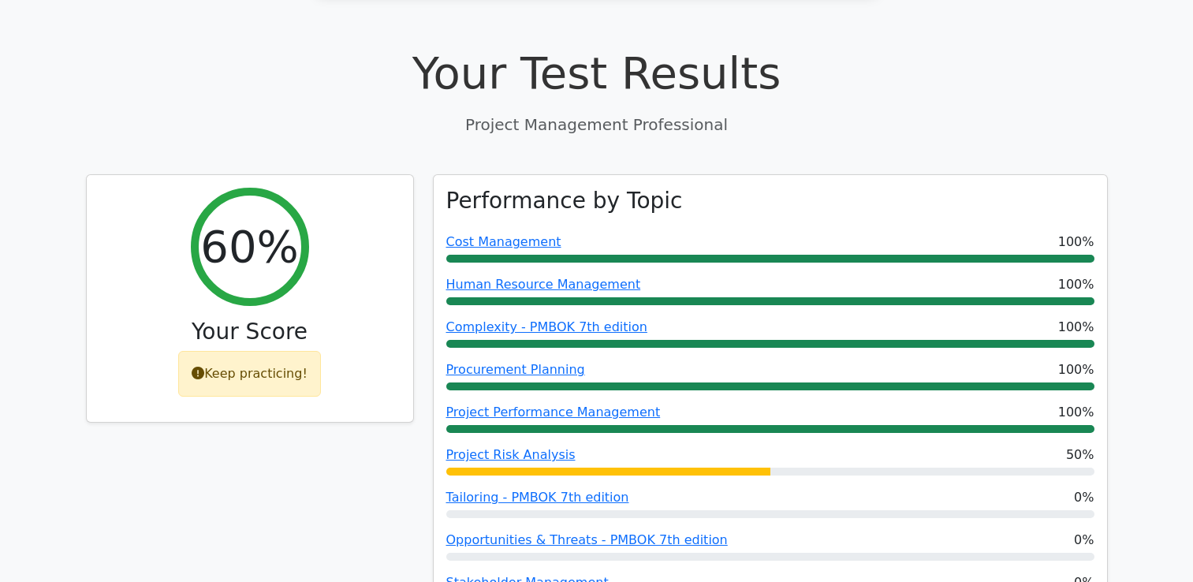
scroll to position [1074, 0]
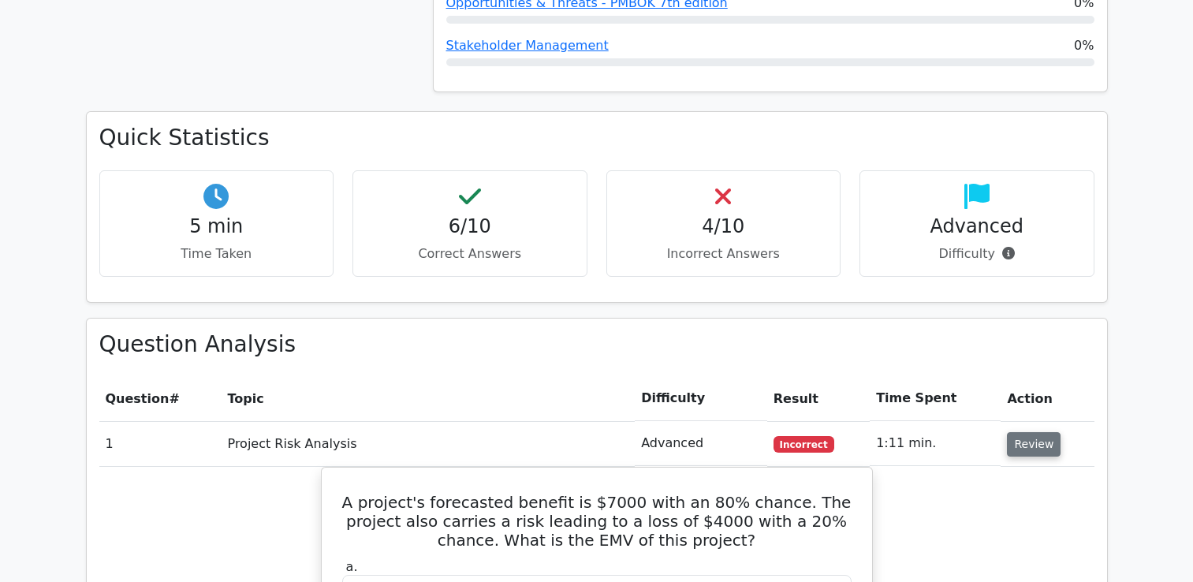
click at [1040, 447] on button "Review" at bounding box center [1034, 444] width 54 height 24
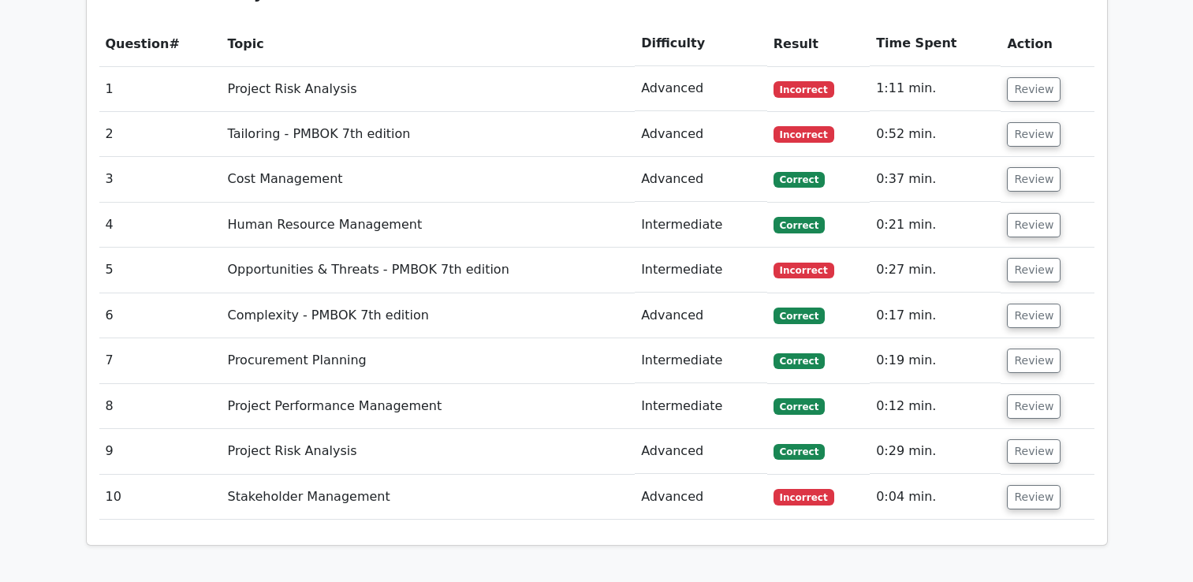
scroll to position [1442, 0]
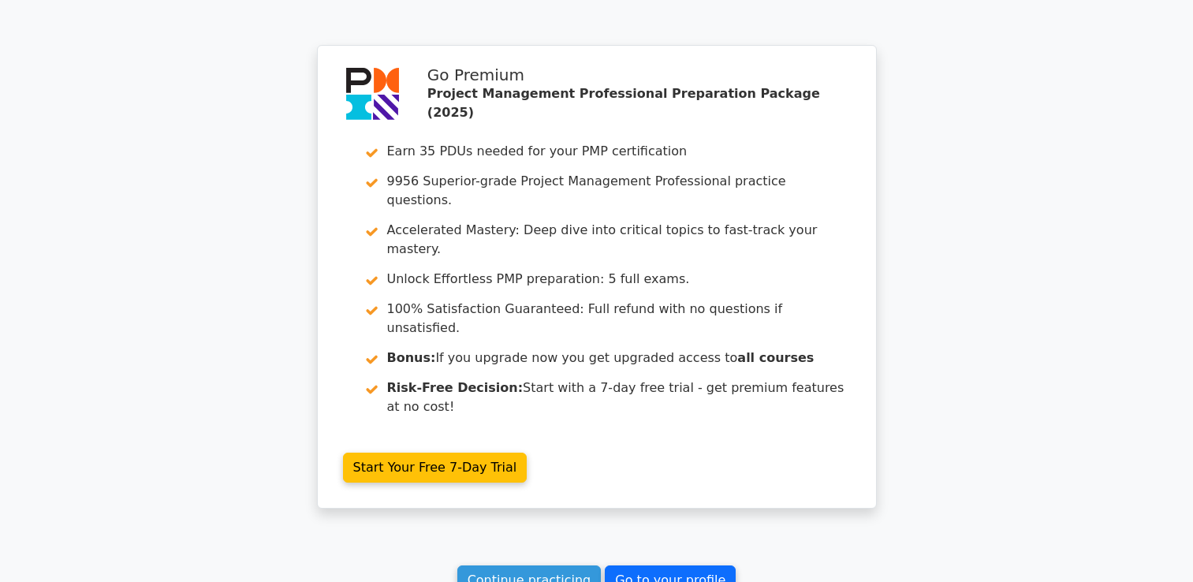
click at [695, 572] on link "Go to your profile" at bounding box center [670, 580] width 131 height 30
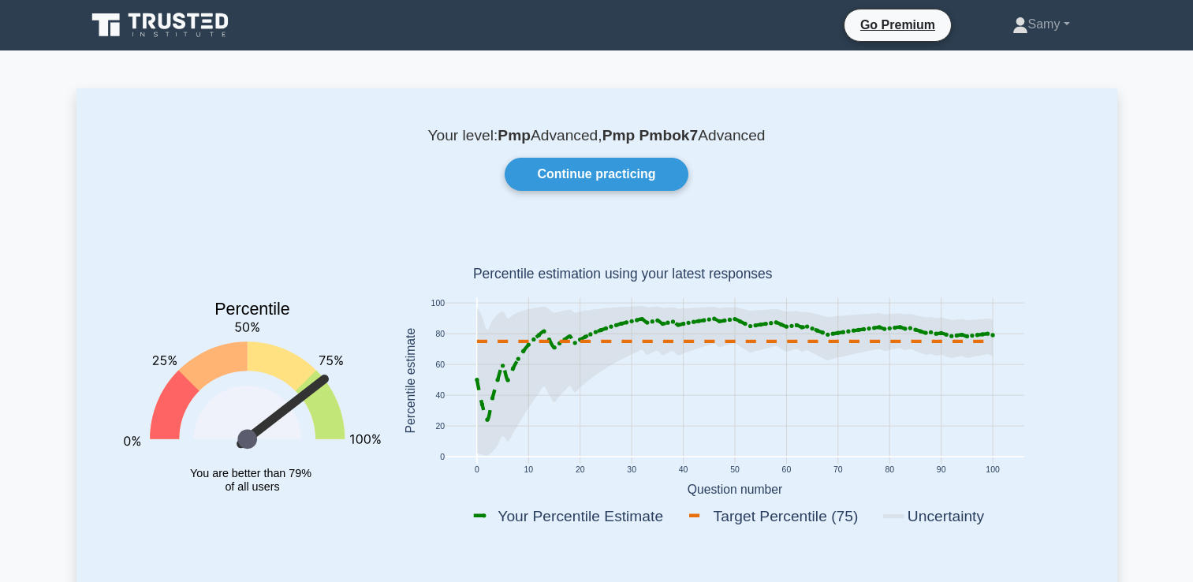
click at [641, 319] on icon at bounding box center [641, 319] width 4 height 4
click at [231, 166] on div "Continue practicing" at bounding box center [597, 174] width 984 height 33
